Goal: Find specific page/section: Find specific page/section

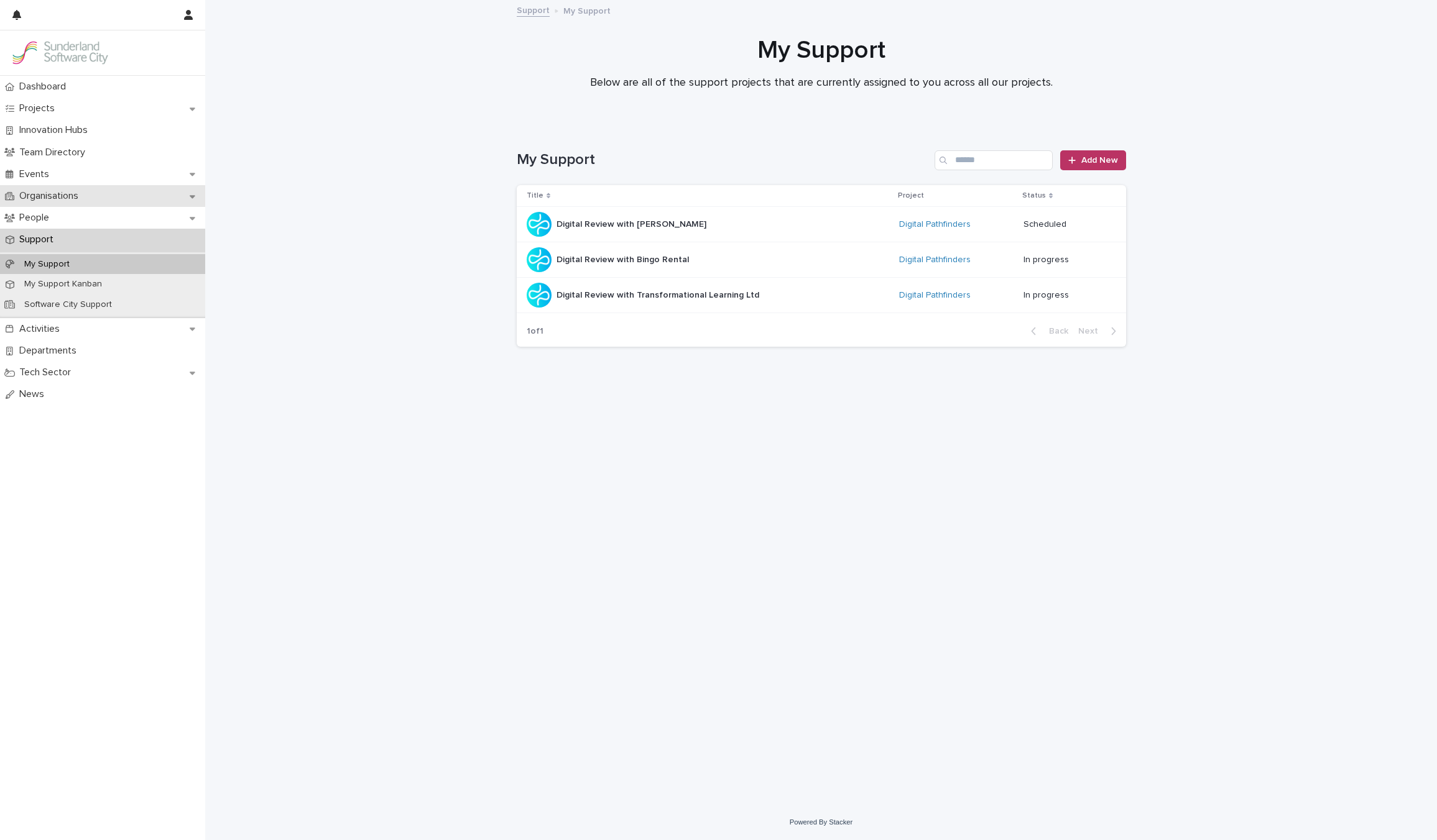
click at [62, 204] on div "Organisations" at bounding box center [102, 196] width 205 height 21
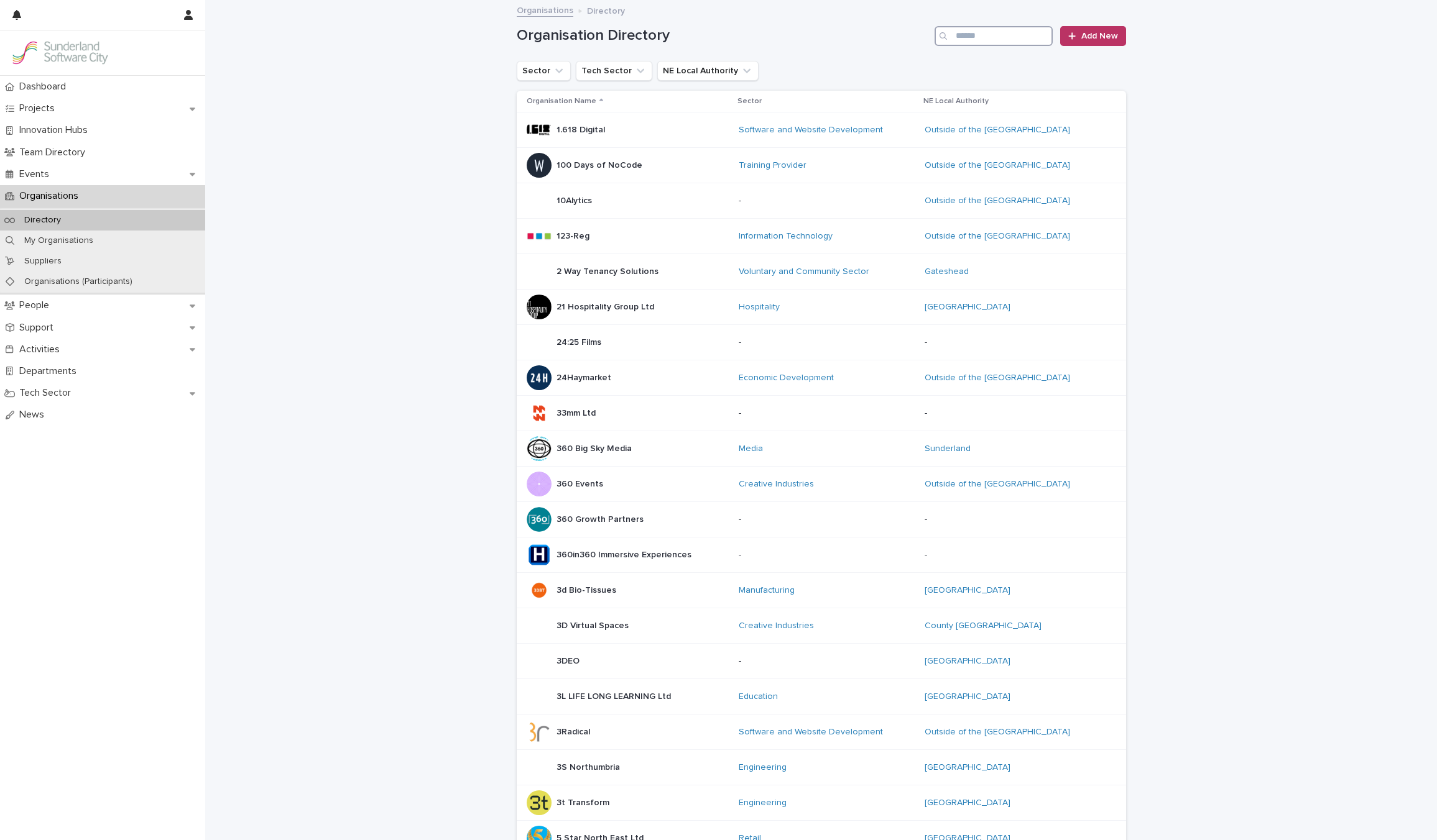
click at [993, 37] on input "Search" at bounding box center [994, 36] width 119 height 19
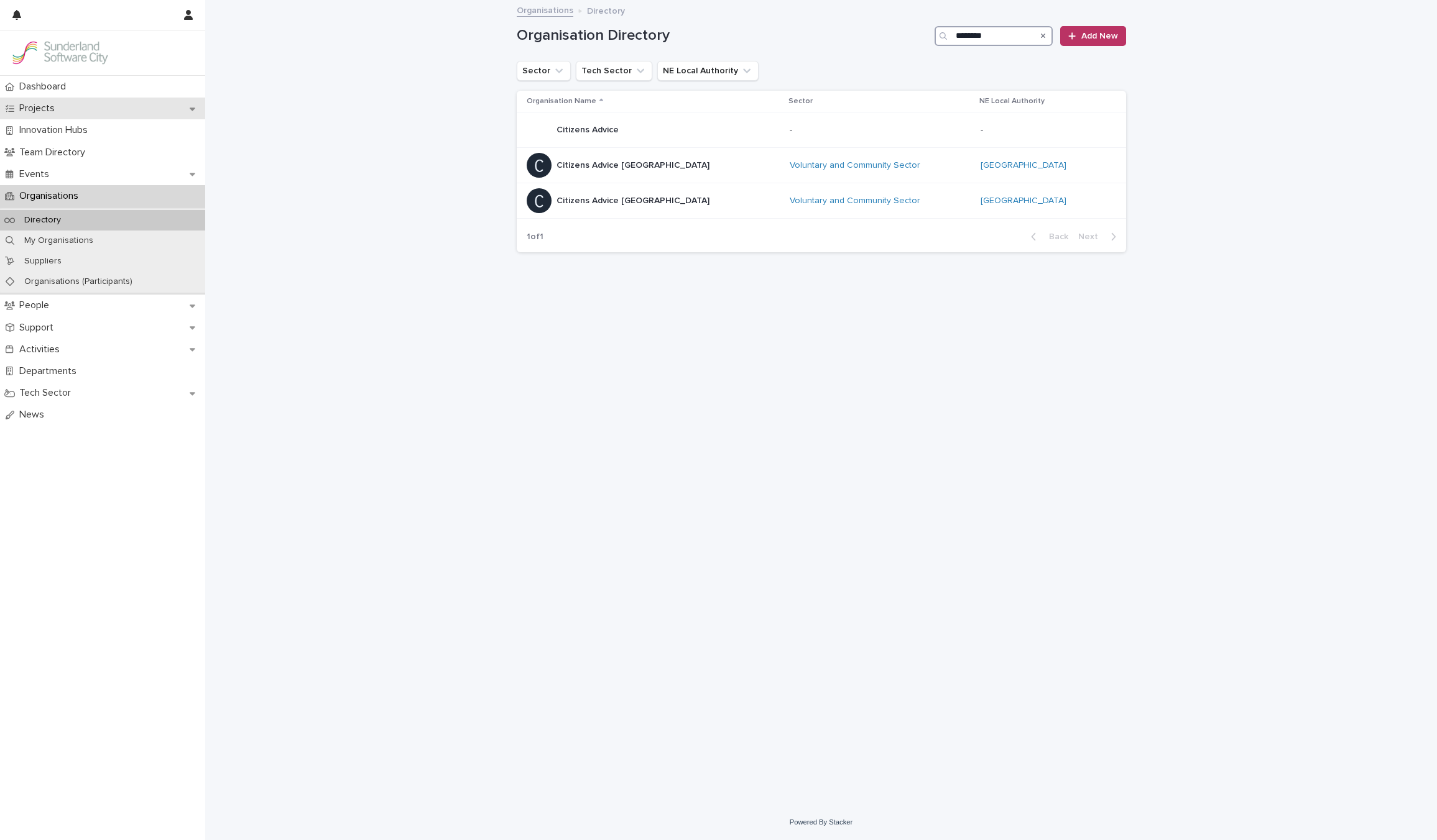
type input "********"
click at [54, 105] on p "Projects" at bounding box center [40, 109] width 51 height 12
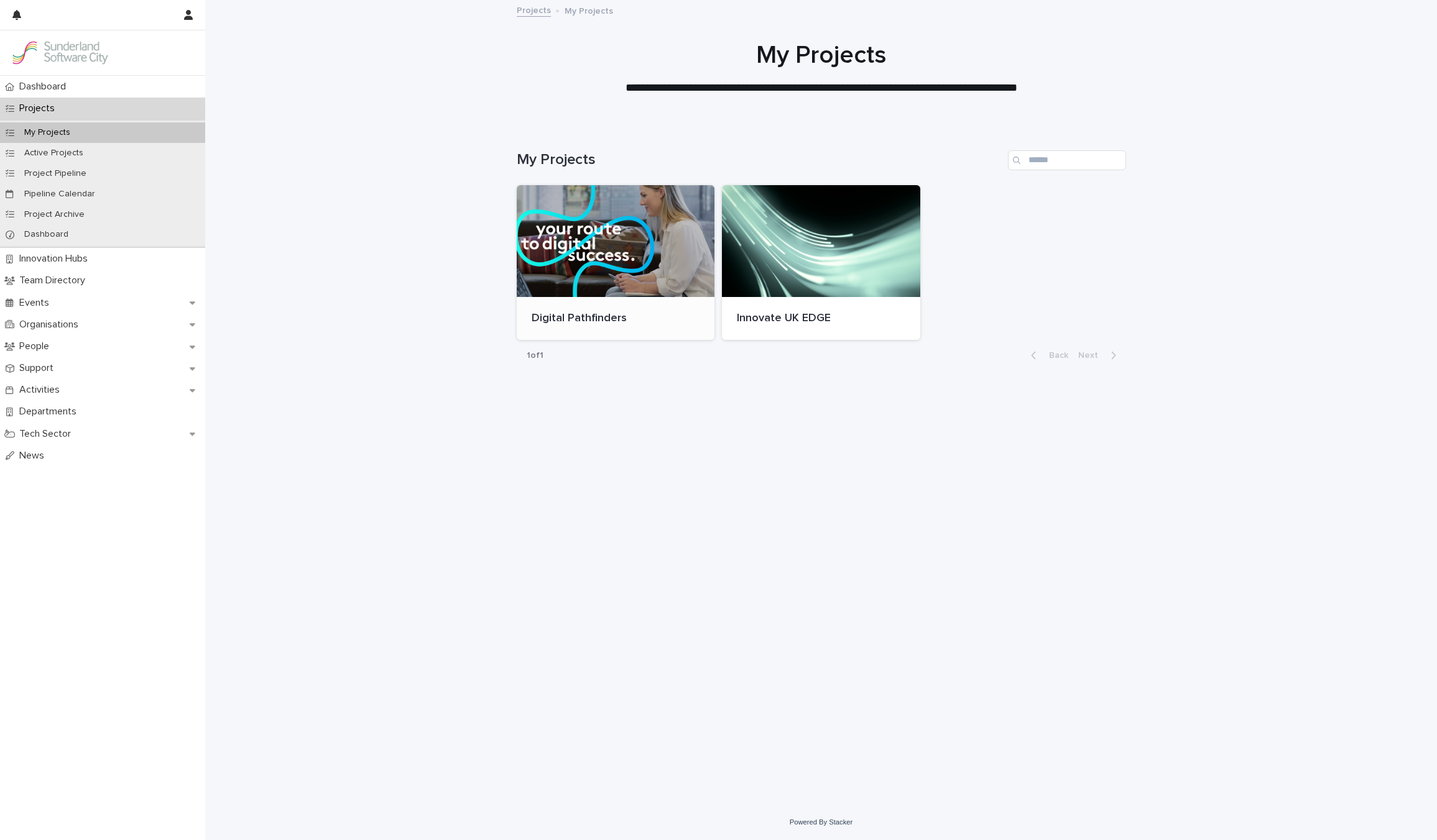
click at [603, 230] on div at bounding box center [616, 241] width 198 height 112
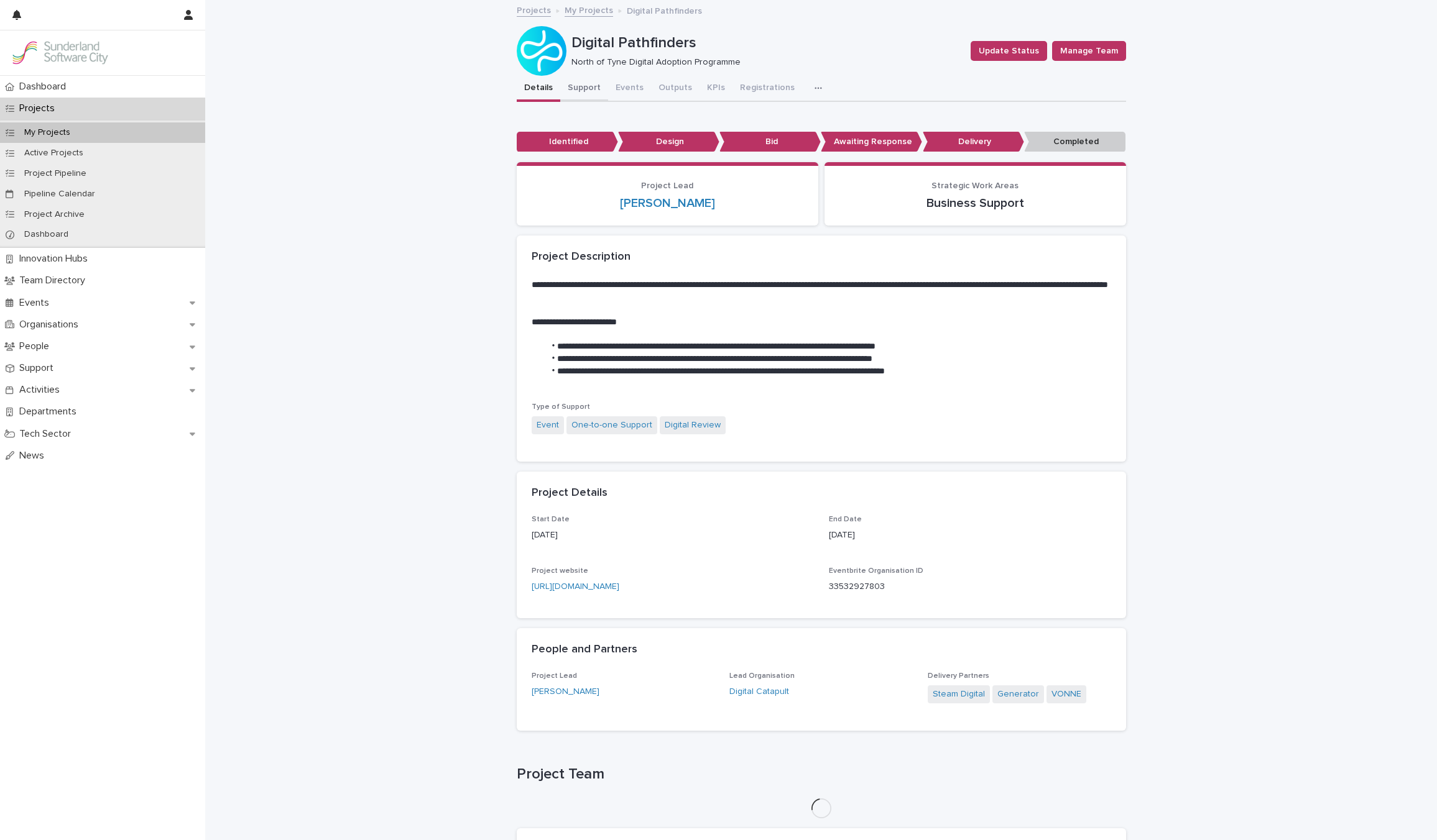
click at [592, 88] on button "Support" at bounding box center [584, 88] width 48 height 26
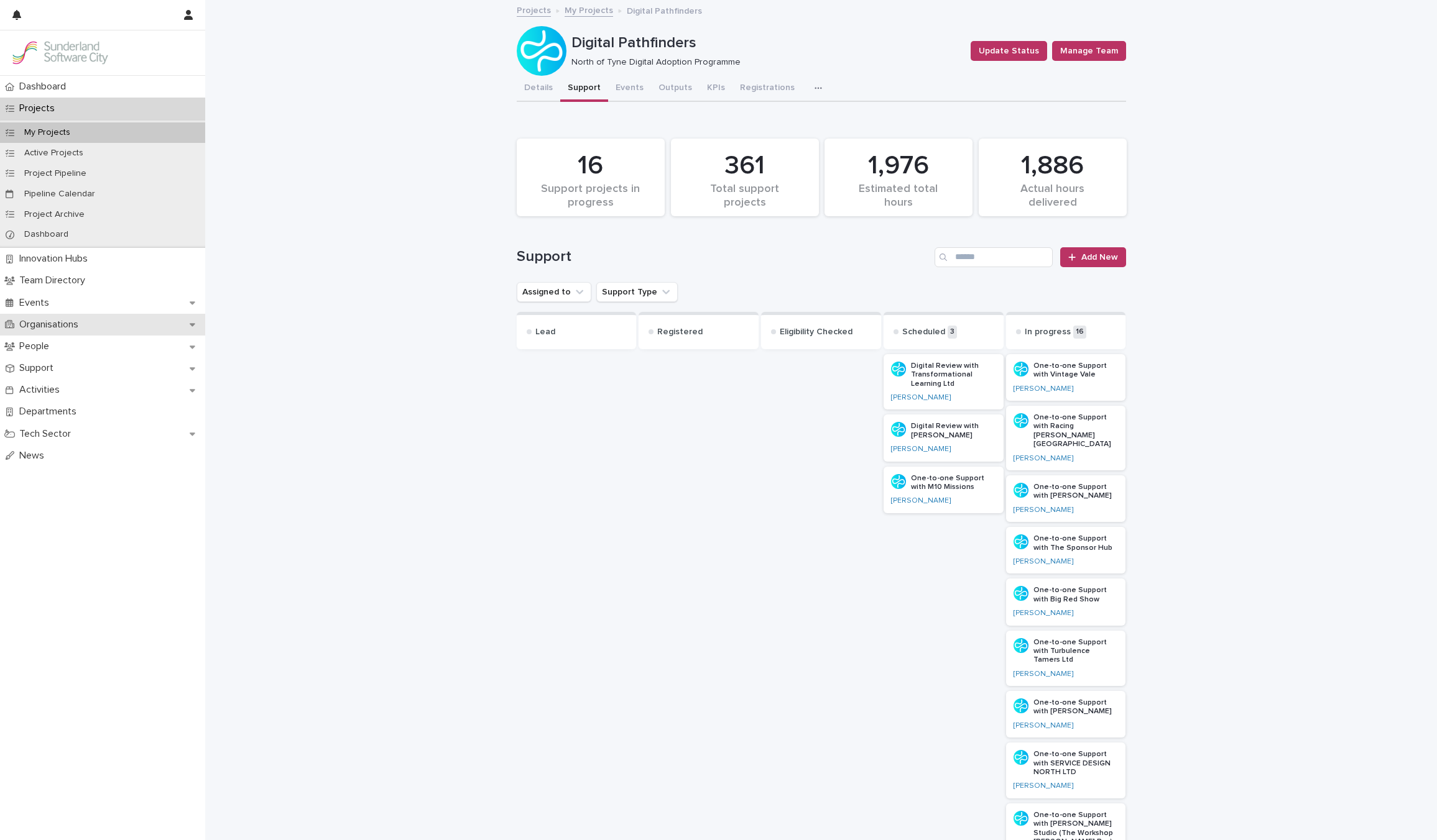
click at [51, 326] on p "Organisations" at bounding box center [51, 324] width 74 height 12
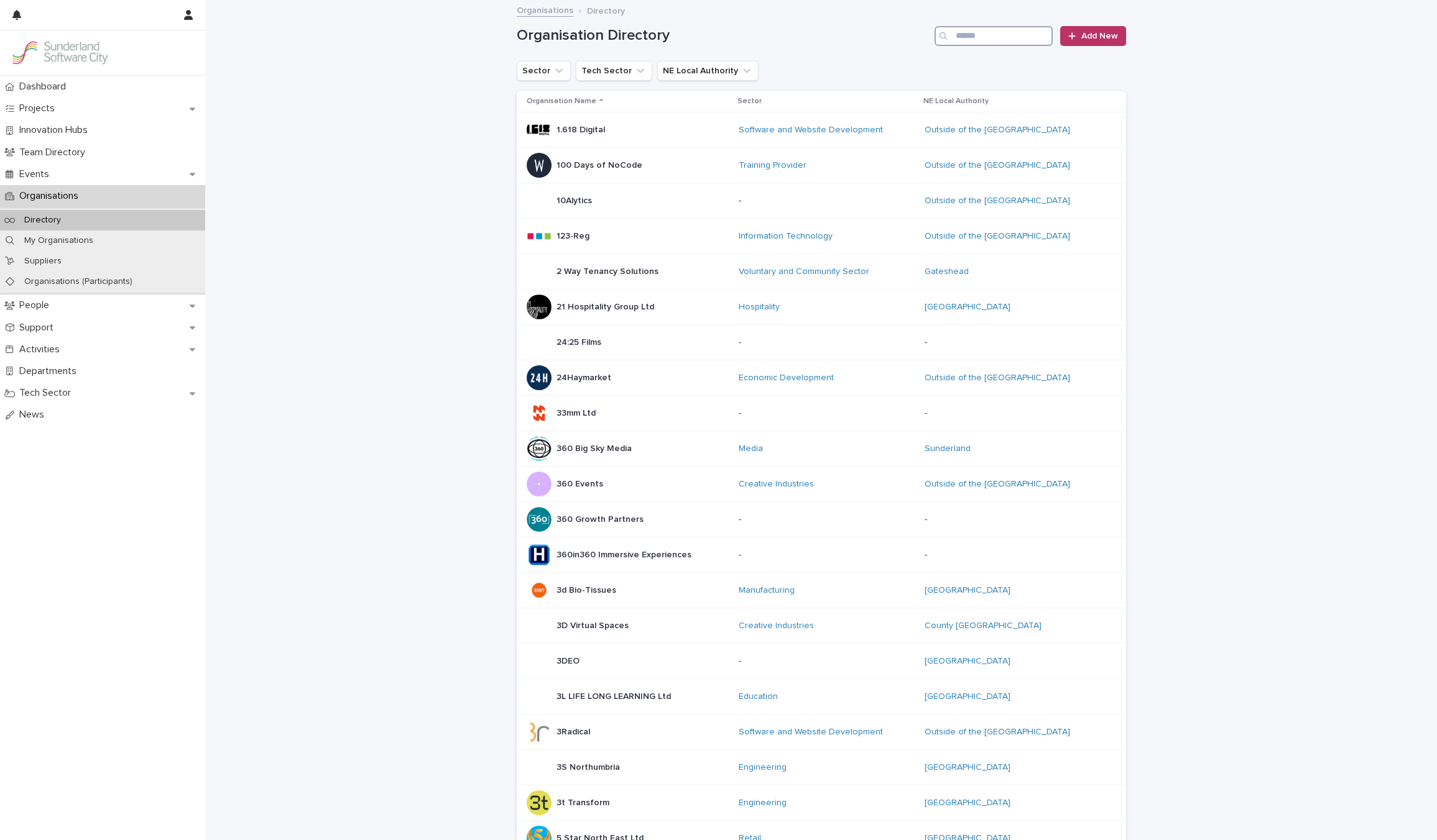
click at [1000, 31] on input "Search" at bounding box center [994, 36] width 119 height 19
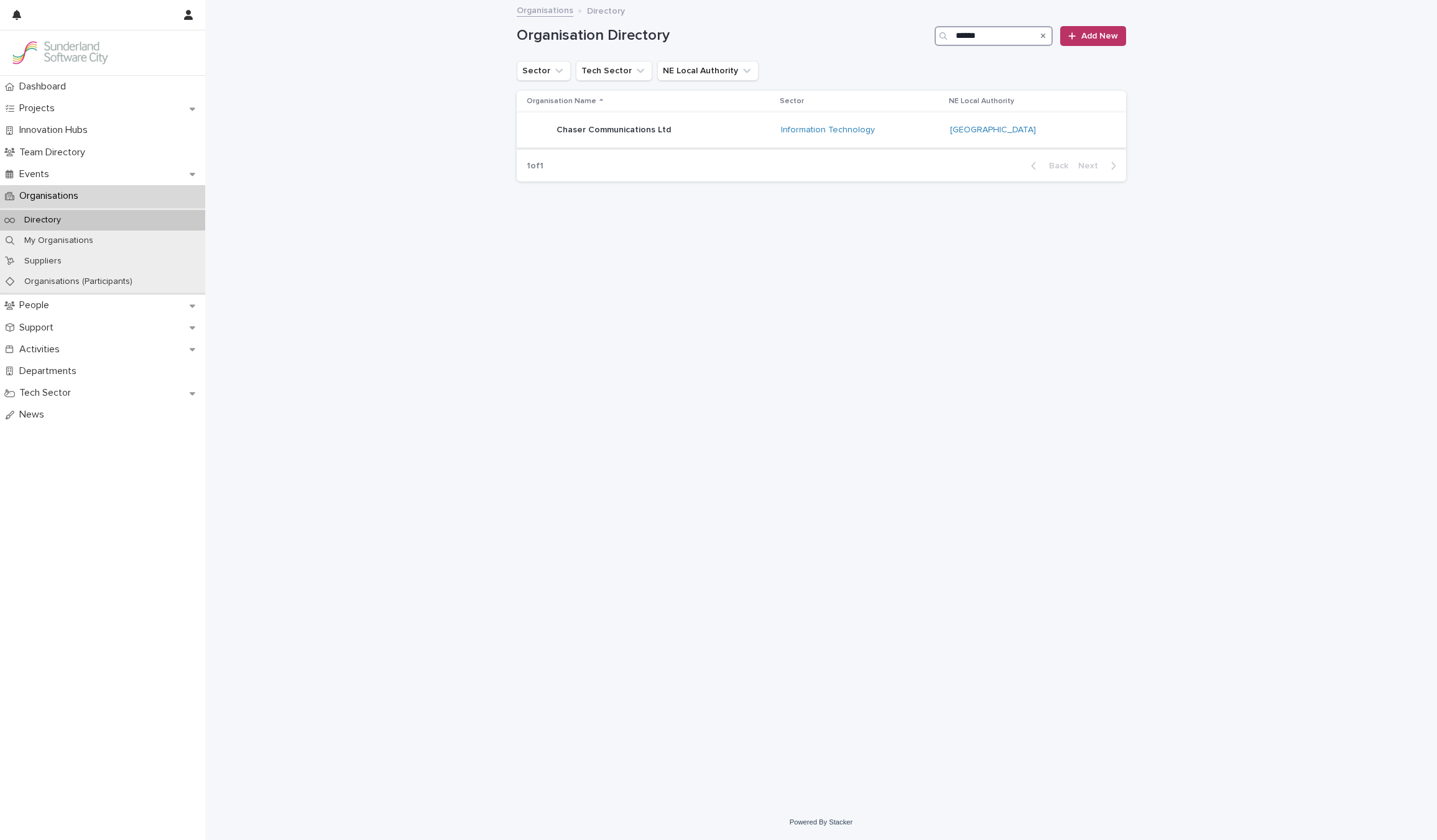
type input "******"
click at [744, 129] on div "Chaser Communications Ltd Chaser Communications Ltd" at bounding box center [649, 130] width 245 height 25
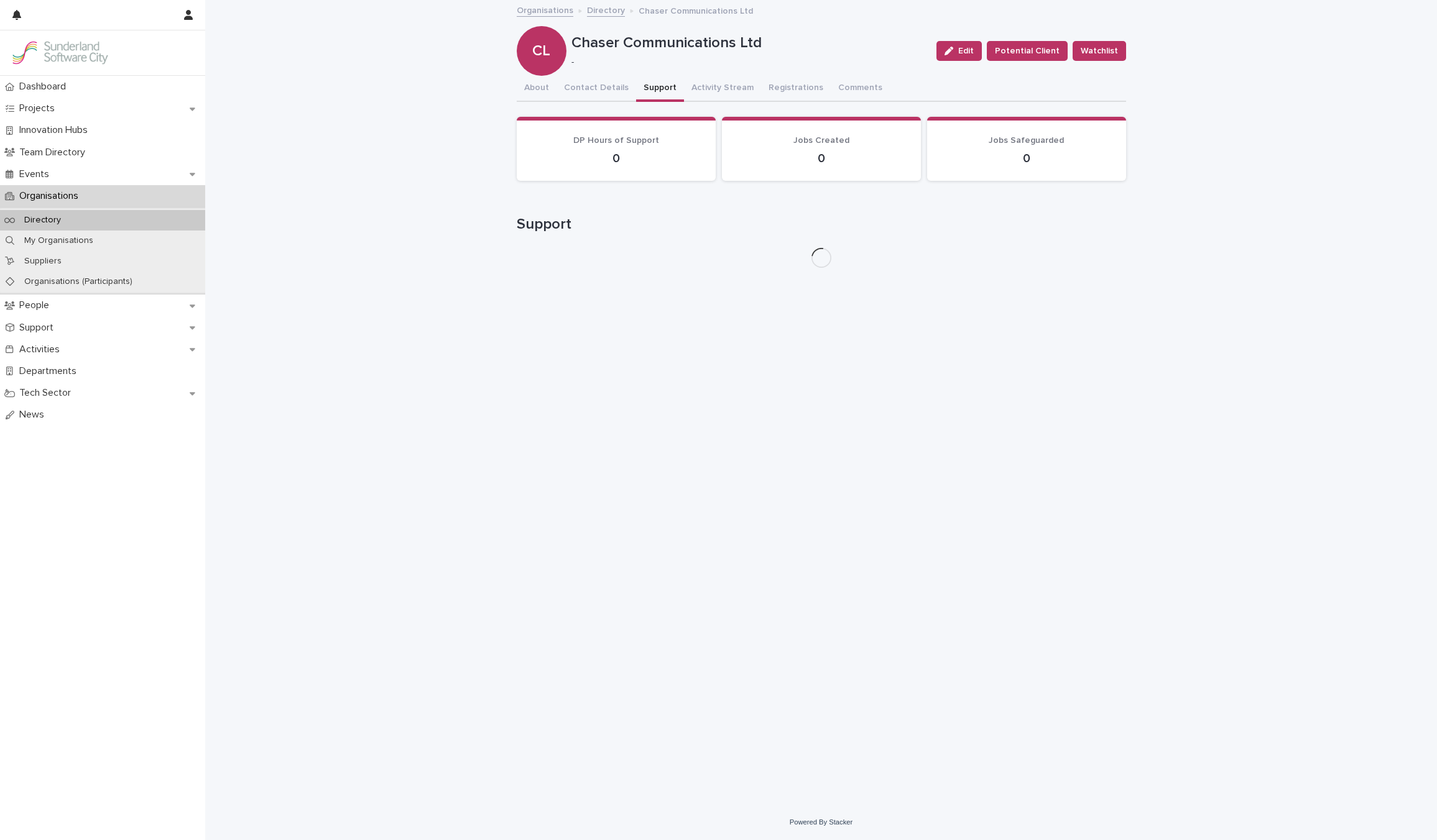
click at [656, 89] on button "Support" at bounding box center [660, 88] width 48 height 26
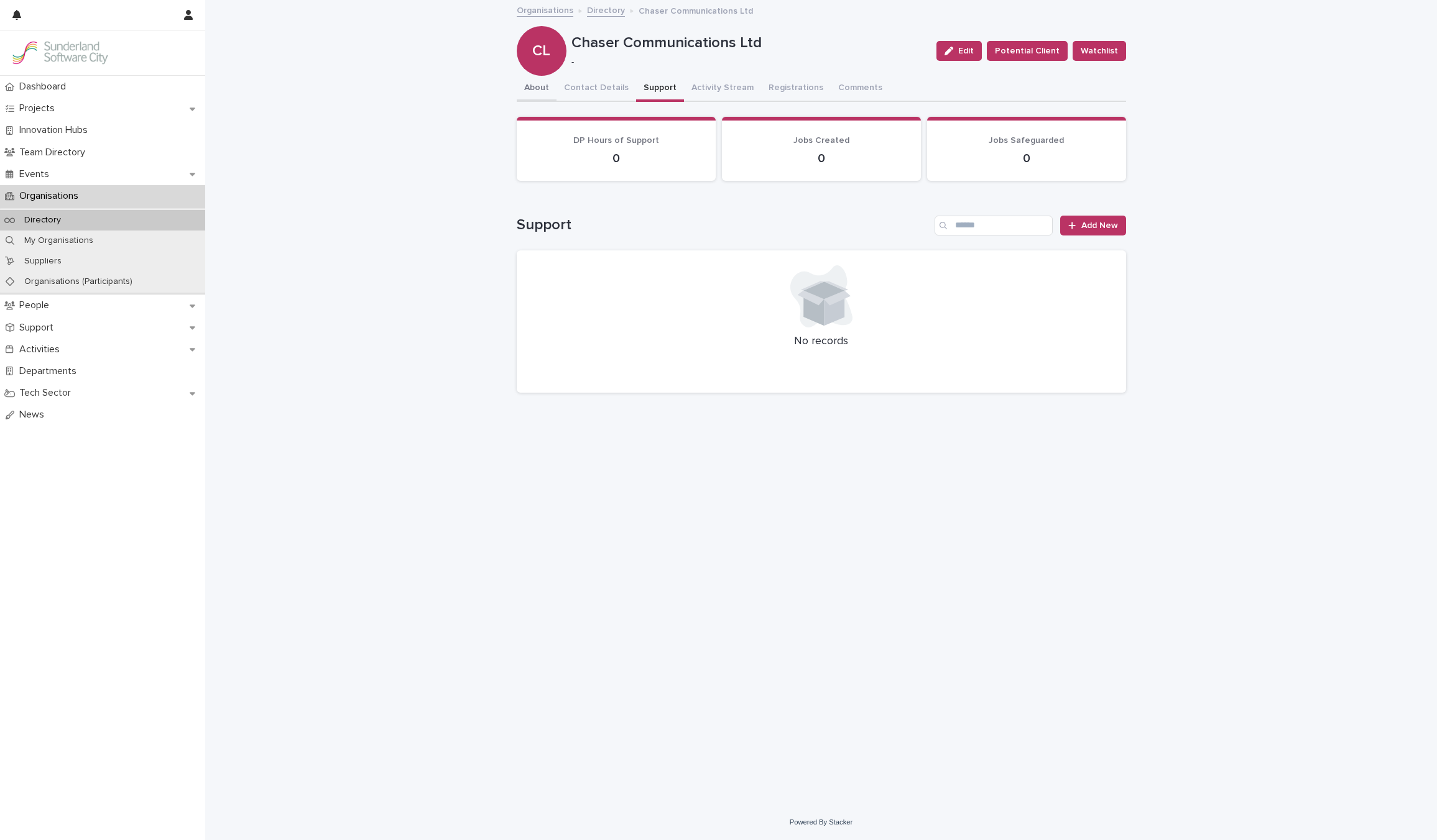
click at [520, 87] on button "About" at bounding box center [536, 88] width 40 height 26
